Goal: Find specific page/section: Find specific page/section

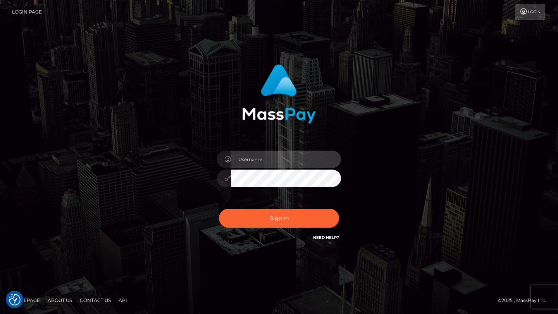
click at [277, 162] on input "text" at bounding box center [286, 159] width 110 height 17
type input "tyler.gig"
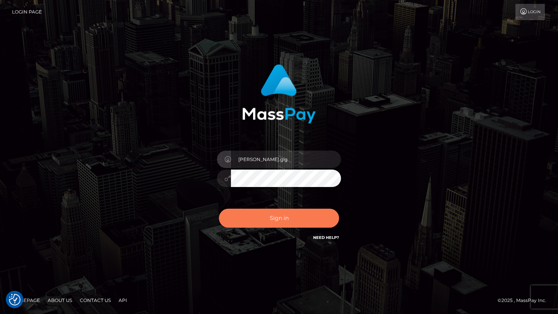
click at [276, 225] on button "Sign in" at bounding box center [279, 218] width 120 height 19
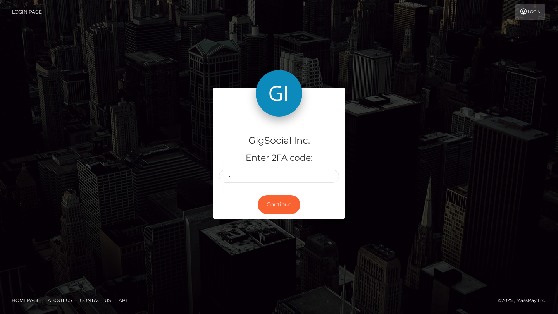
type input "9"
type input "6"
type input "0"
type input "2"
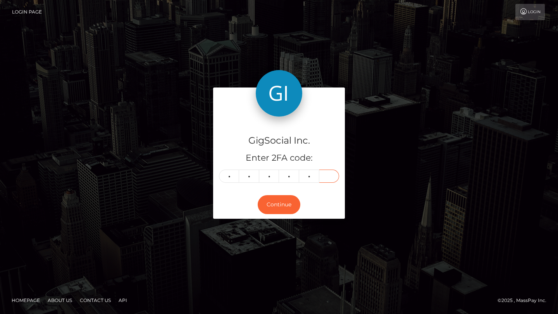
type input "2"
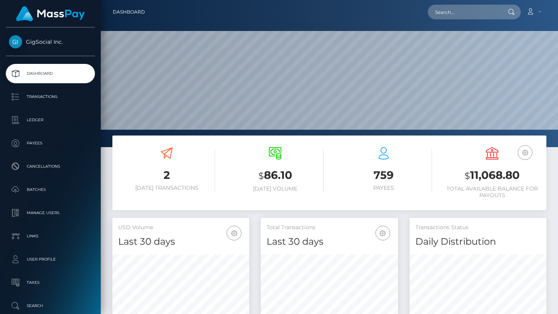
scroll to position [137, 137]
click at [465, 17] on input "text" at bounding box center [463, 12] width 73 height 15
paste input "mfs.hashimoto@gmail.com"
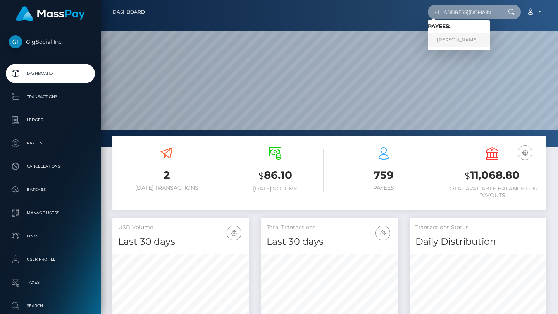
type input "mfs.hashimoto@gmail.com"
click at [465, 37] on link "Fernando Hashimoto" at bounding box center [458, 40] width 62 height 14
